Goal: Navigation & Orientation: Find specific page/section

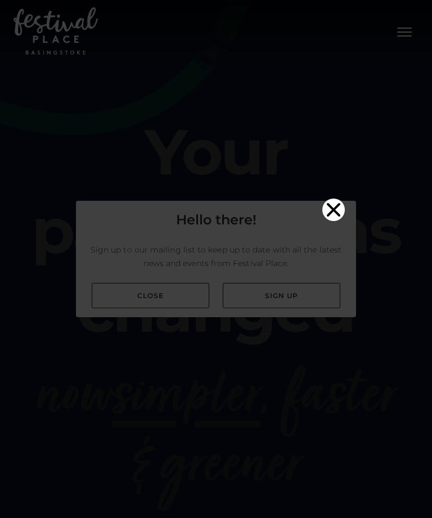
click at [175, 317] on video "Your browser does not support the video tag." at bounding box center [216, 257] width 280 height 140
click at [173, 309] on video "Your browser does not support the video tag." at bounding box center [216, 257] width 280 height 140
click at [337, 202] on icon "Close" at bounding box center [333, 208] width 13 height 13
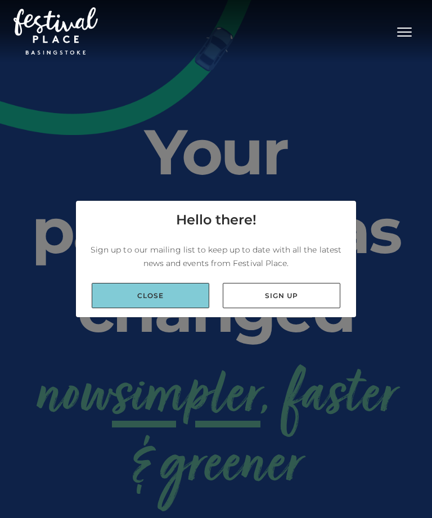
click at [177, 308] on link "Close" at bounding box center [150, 295] width 117 height 25
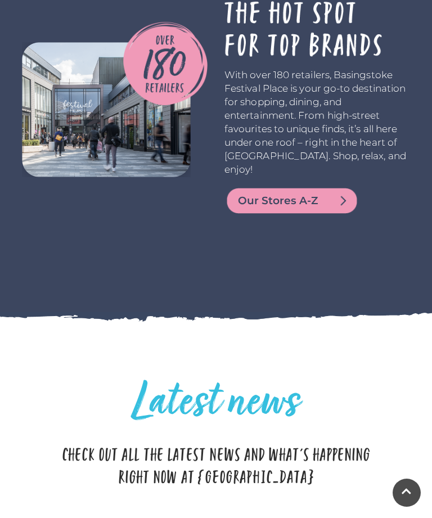
scroll to position [2479, 0]
click at [329, 188] on img at bounding box center [291, 201] width 135 height 27
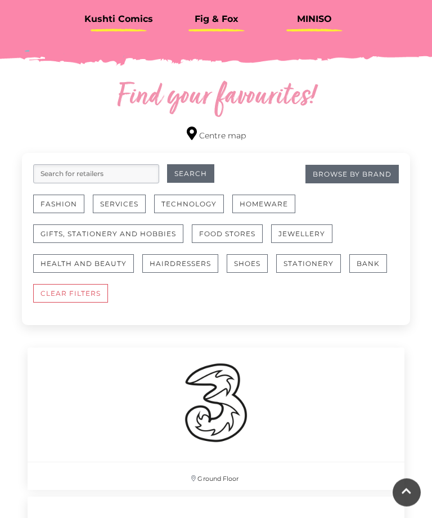
scroll to position [560, 0]
click at [61, 197] on button "Fashion" at bounding box center [58, 204] width 51 height 19
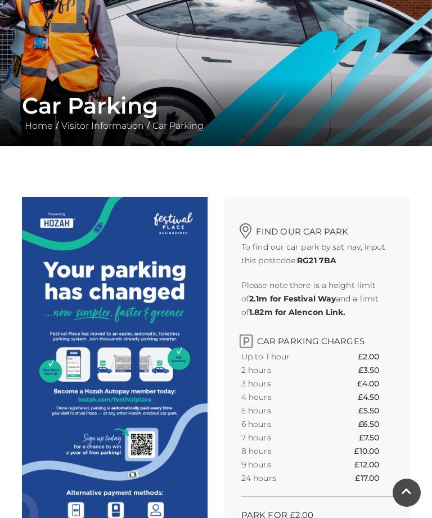
scroll to position [143, 0]
